Goal: Browse casually

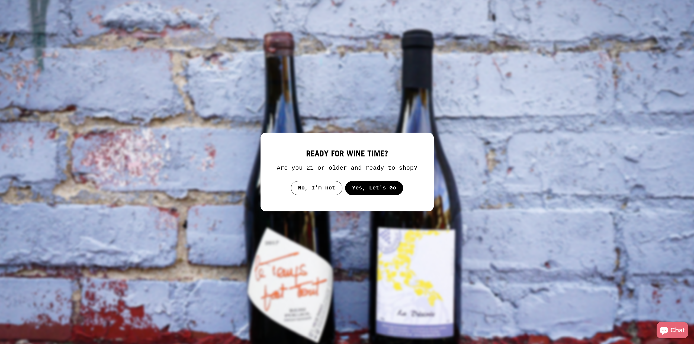
click at [389, 189] on button "Yes, Let's Go" at bounding box center [374, 188] width 58 height 14
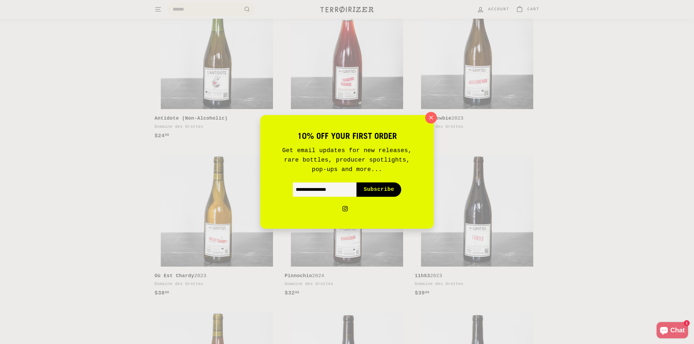
click at [431, 112] on button ""Close (esc)"" at bounding box center [431, 118] width 12 height 12
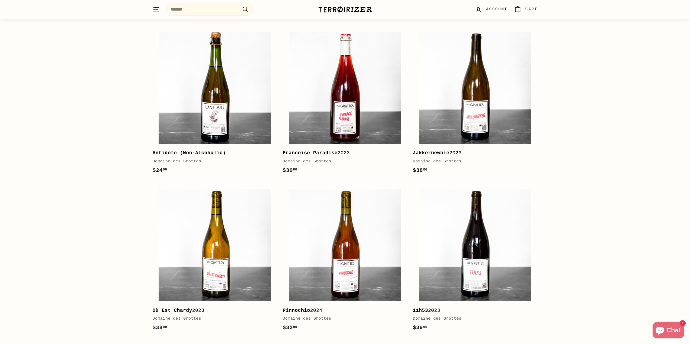
scroll to position [282, 0]
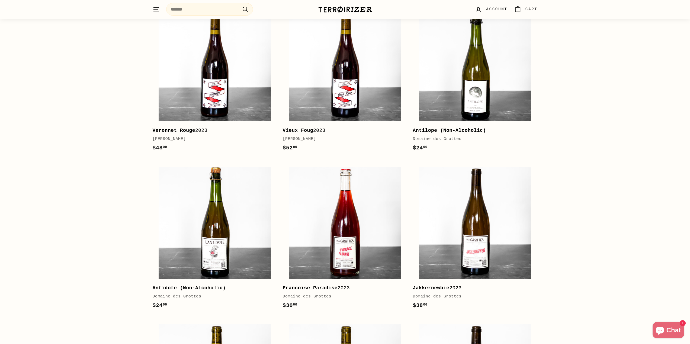
click at [560, 76] on div "fresh arrivals Shop all Add to cart Force of Nature 2023 [PERSON_NAME] $53 00 $…" at bounding box center [345, 229] width 690 height 808
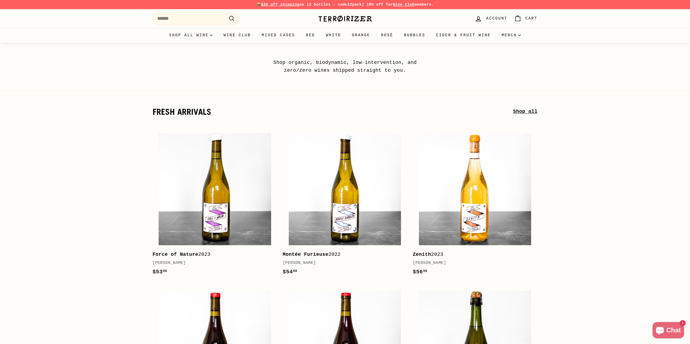
drag, startPoint x: 15, startPoint y: 76, endPoint x: 17, endPoint y: 74, distance: 3.1
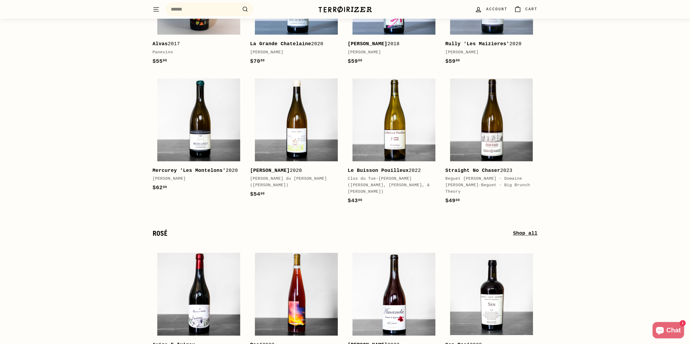
scroll to position [1626, 0]
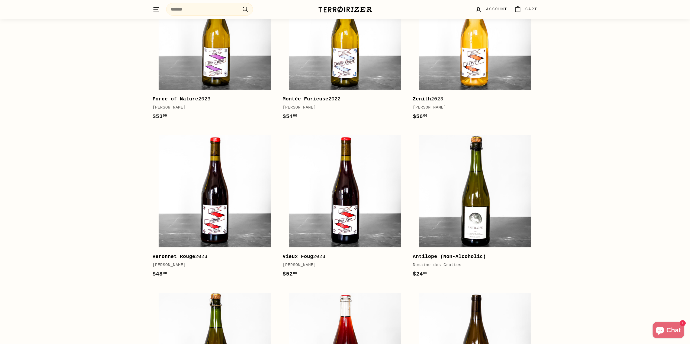
scroll to position [146, 0]
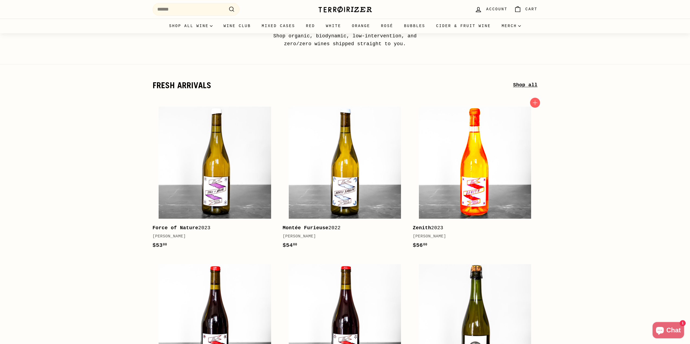
scroll to position [0, 0]
